Goal: Task Accomplishment & Management: Manage account settings

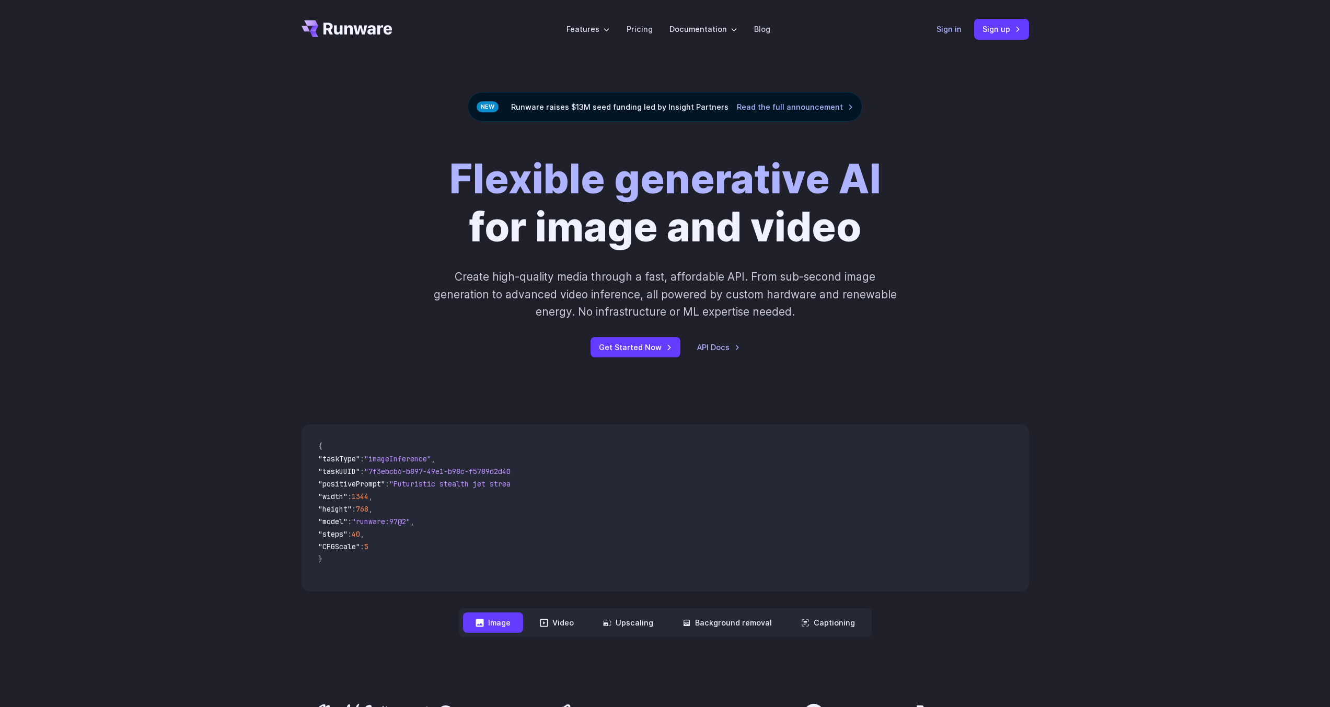
drag, startPoint x: 957, startPoint y: 32, endPoint x: 962, endPoint y: 33, distance: 5.8
click at [957, 33] on link "Sign in" at bounding box center [948, 29] width 25 height 12
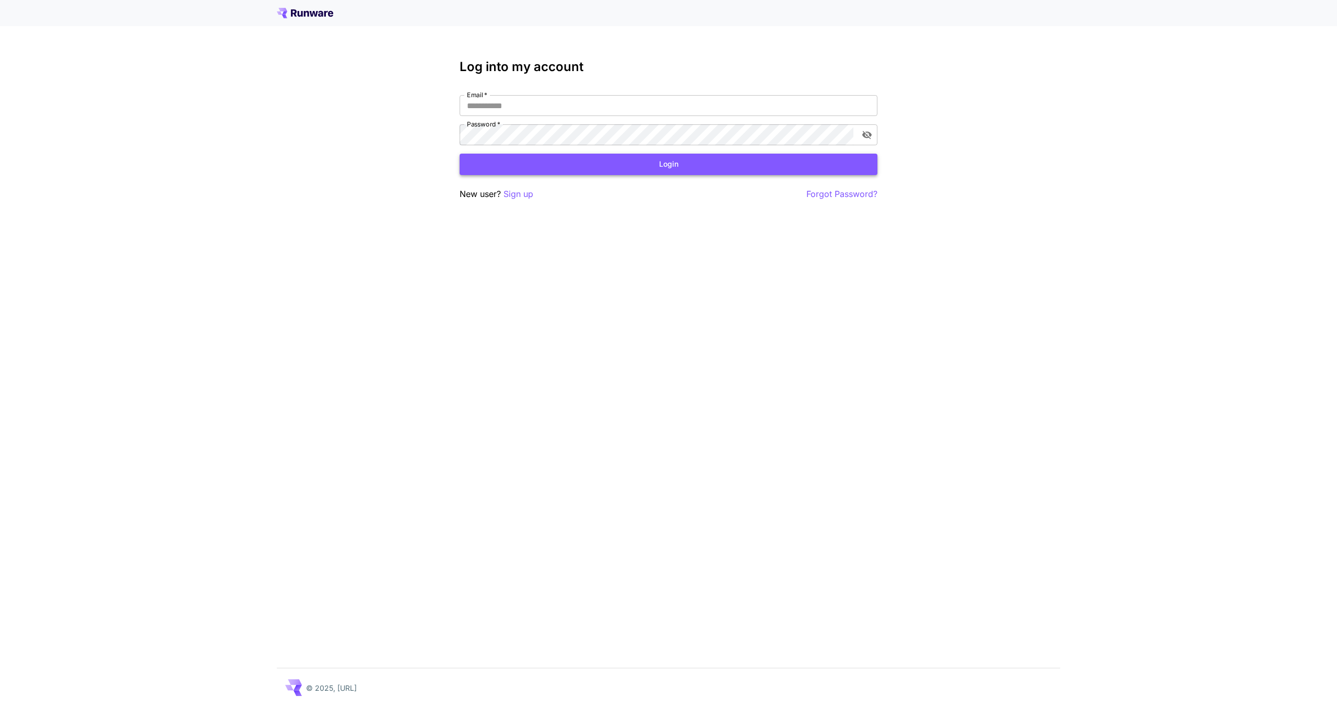
type input "**********"
click at [596, 174] on button "Login" at bounding box center [669, 164] width 418 height 21
